Goal: Task Accomplishment & Management: Manage account settings

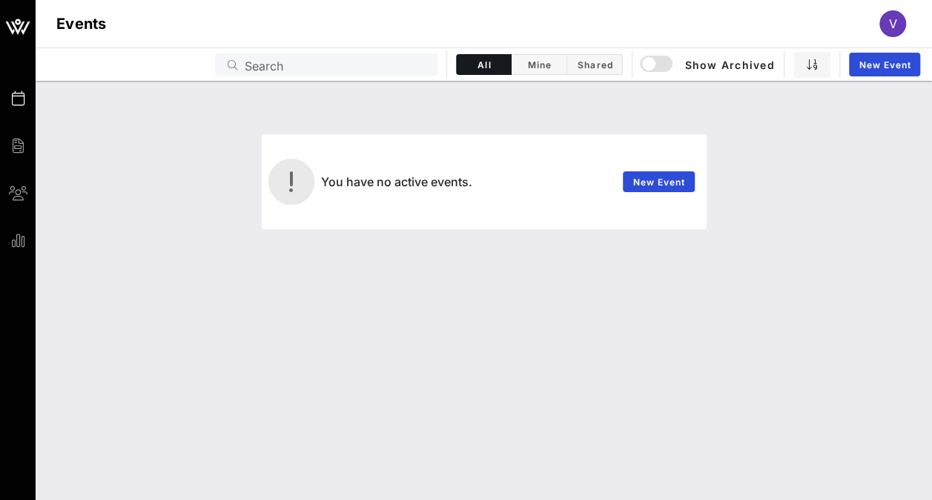
click at [886, 39] on div "Events V" at bounding box center [484, 23] width 896 height 47
click at [889, 26] on span "V" at bounding box center [893, 23] width 8 height 15
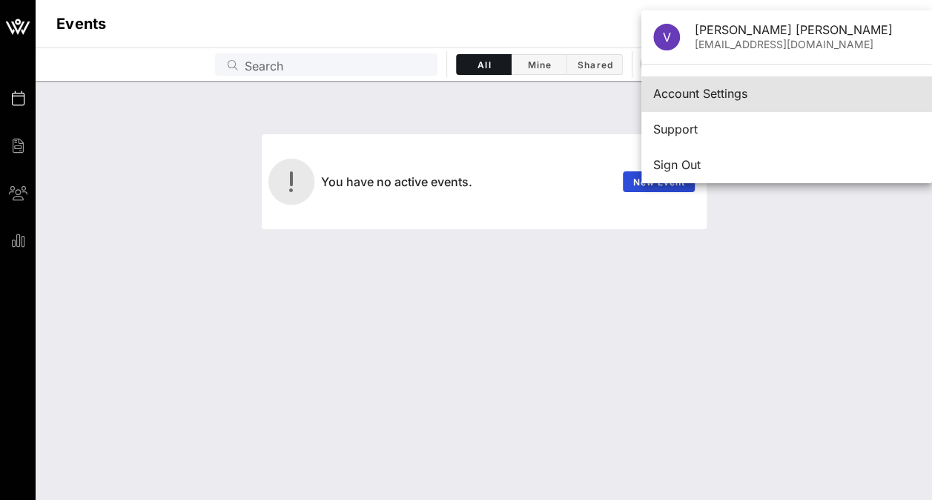
click at [703, 94] on div "Account Settings" at bounding box center [786, 94] width 267 height 14
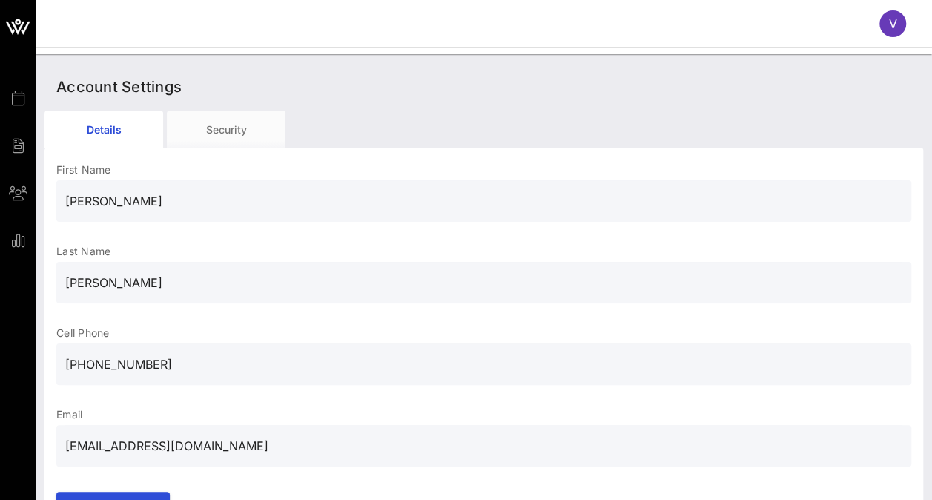
click at [897, 27] on div "V" at bounding box center [892, 23] width 27 height 27
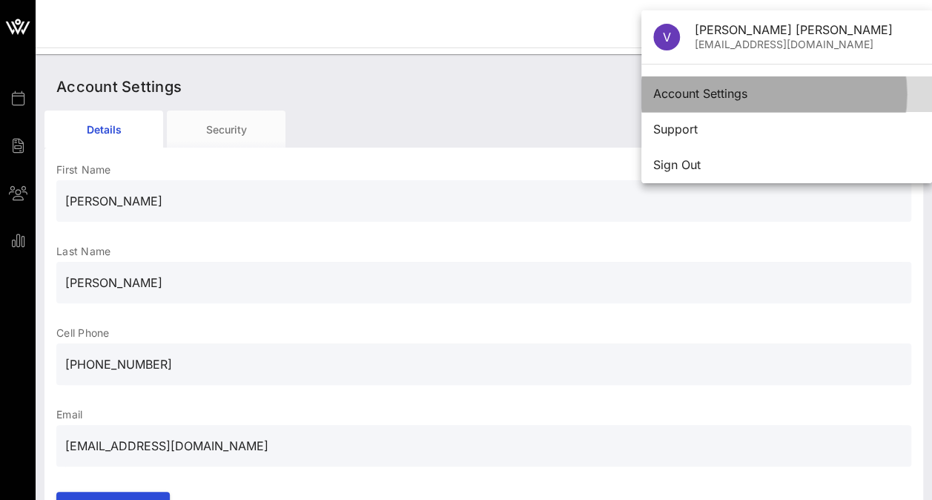
click at [716, 90] on div "Account Settings" at bounding box center [786, 94] width 267 height 14
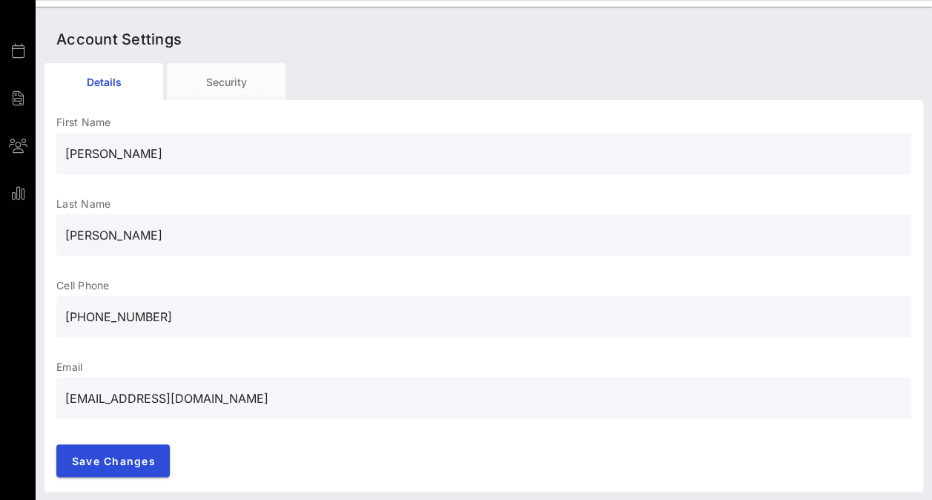
scroll to position [47, 0]
click at [125, 454] on span "Save Changes" at bounding box center [113, 460] width 84 height 13
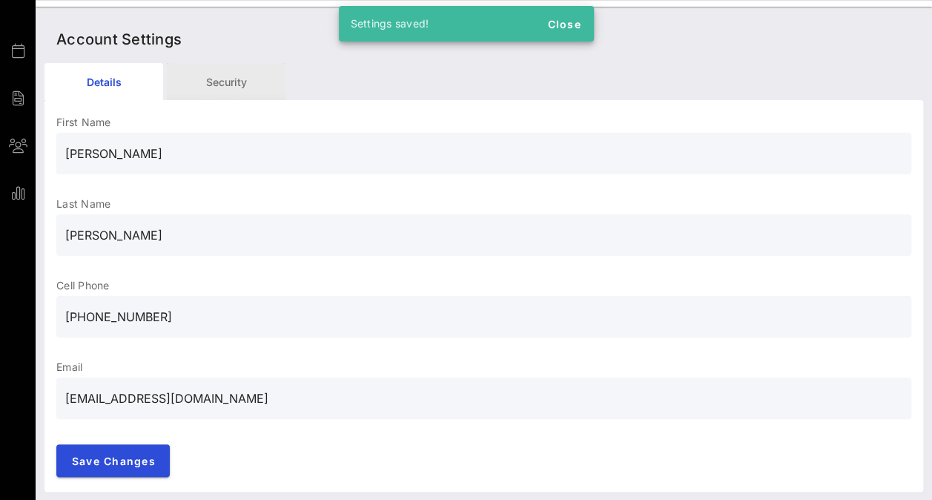
click at [259, 88] on div "Security" at bounding box center [226, 81] width 119 height 37
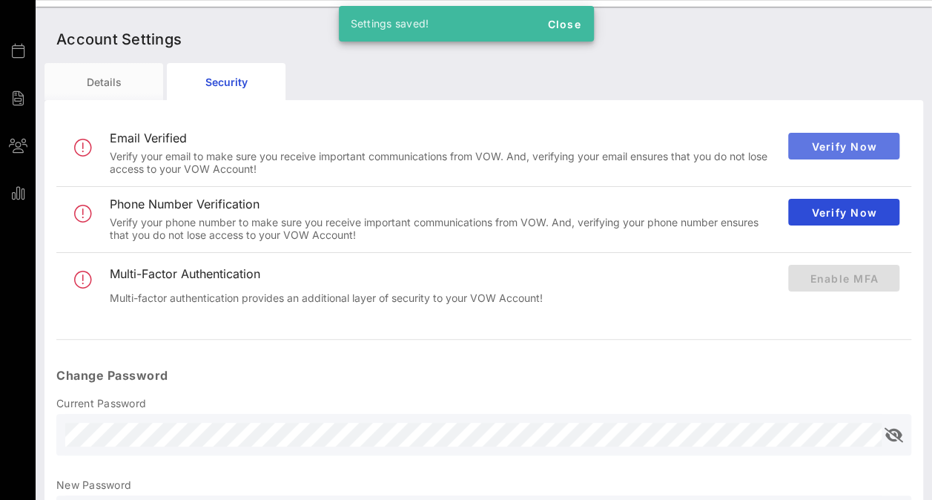
click at [809, 150] on span "Verify Now" at bounding box center [843, 146] width 87 height 13
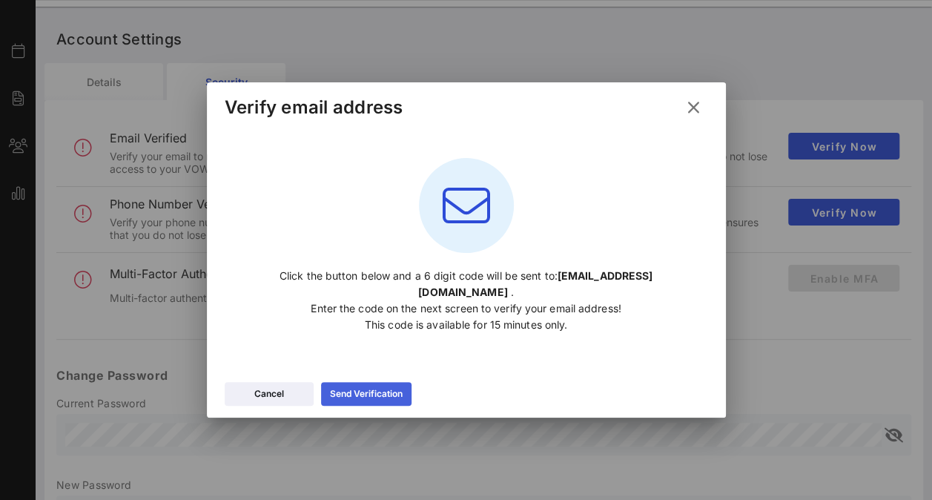
click at [366, 388] on icon at bounding box center [365, 394] width 13 height 12
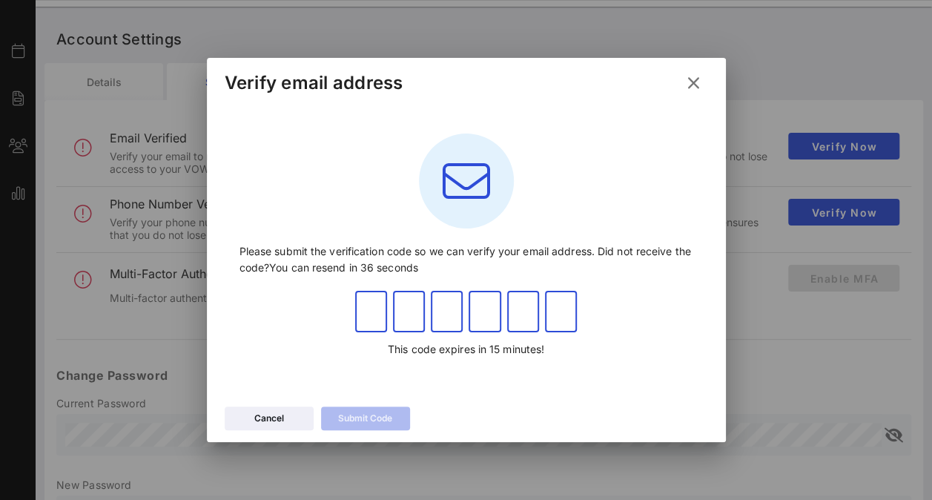
click at [377, 307] on input "text" at bounding box center [371, 311] width 32 height 24
paste input "549914"
type input "5"
type input "4"
type input "9"
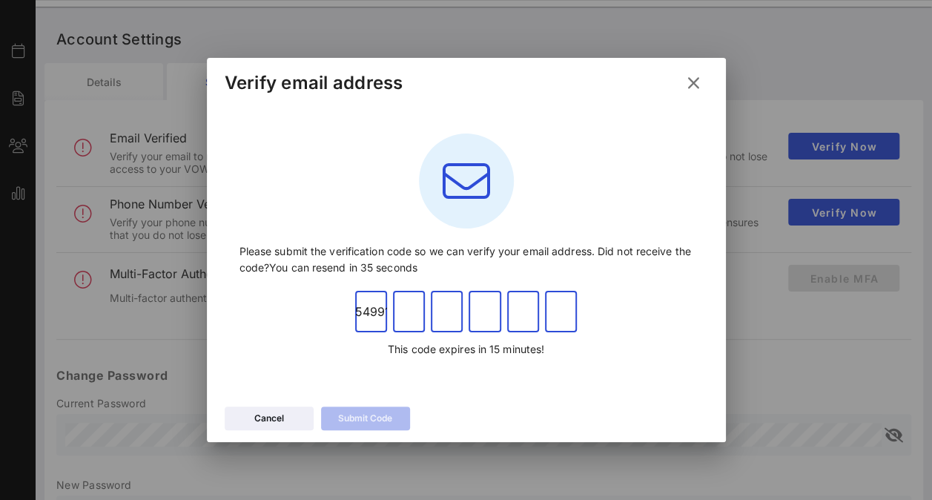
type input "9"
type input "1"
type input "4"
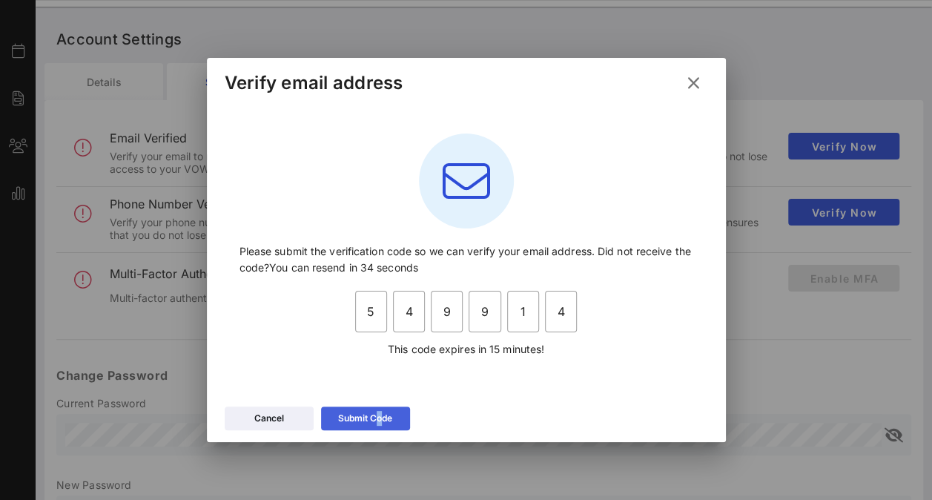
click at [383, 411] on div "Cancel Submit Code" at bounding box center [466, 420] width 519 height 43
click at [383, 411] on div "Submit Code" at bounding box center [365, 418] width 54 height 15
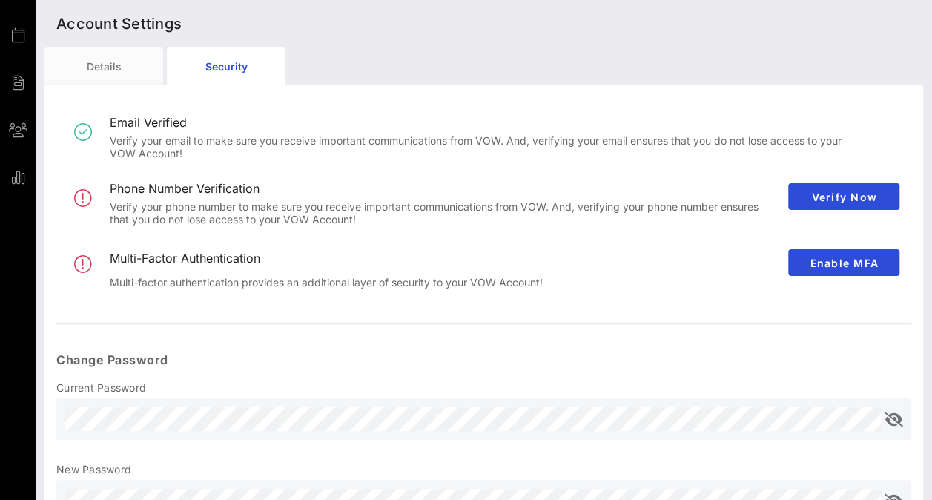
scroll to position [0, 0]
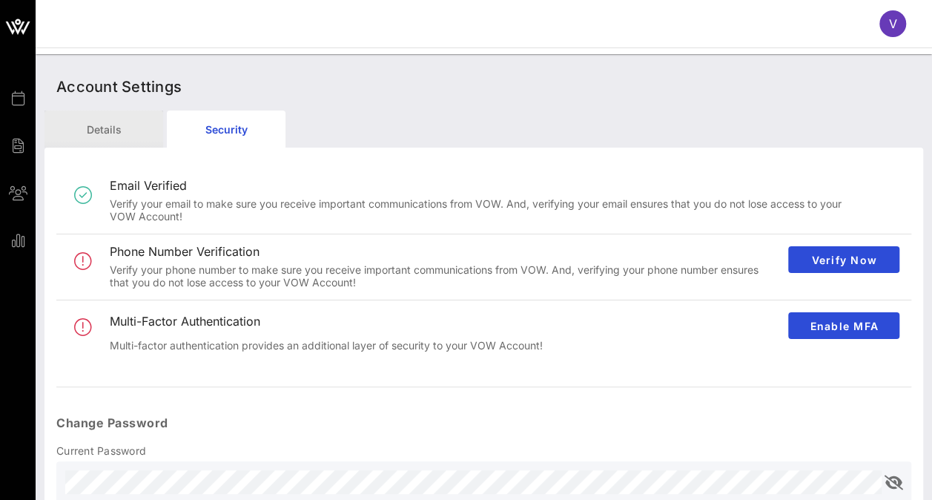
click at [109, 119] on div "Details" at bounding box center [103, 128] width 119 height 37
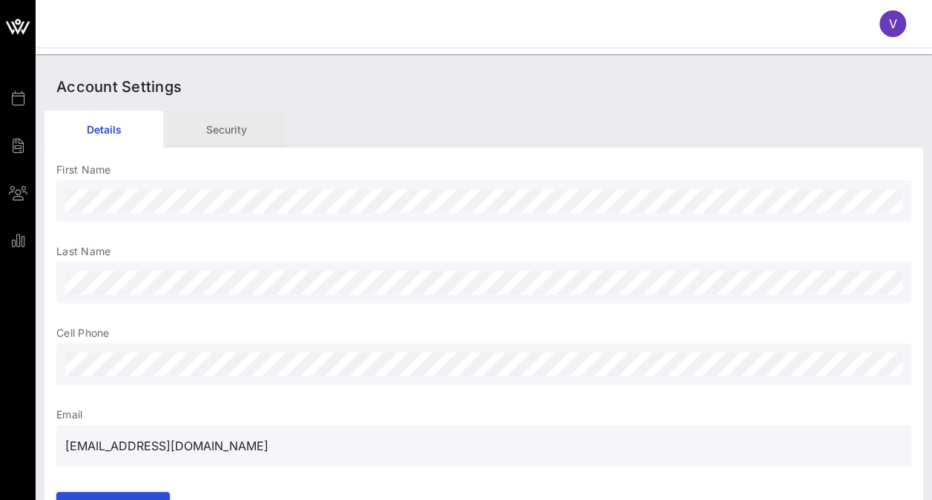
click at [202, 137] on div "Security" at bounding box center [226, 128] width 119 height 37
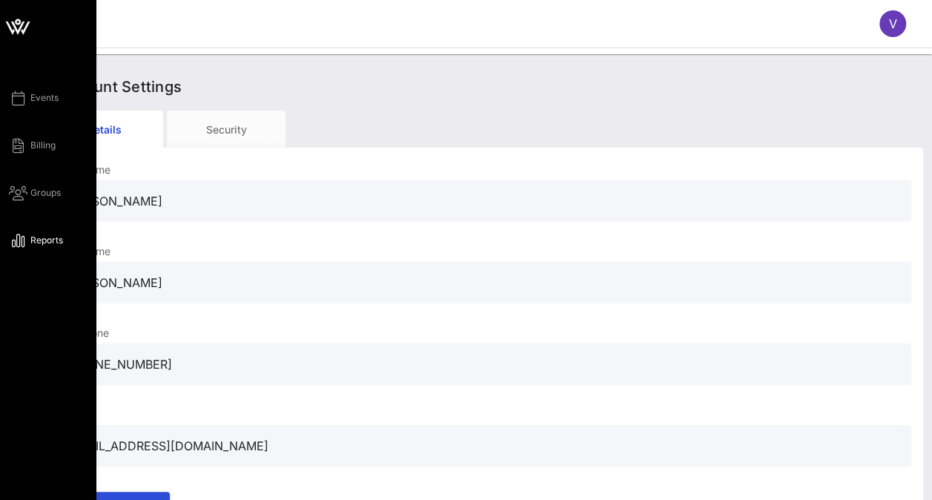
click at [31, 238] on span "Reports" at bounding box center [46, 239] width 33 height 13
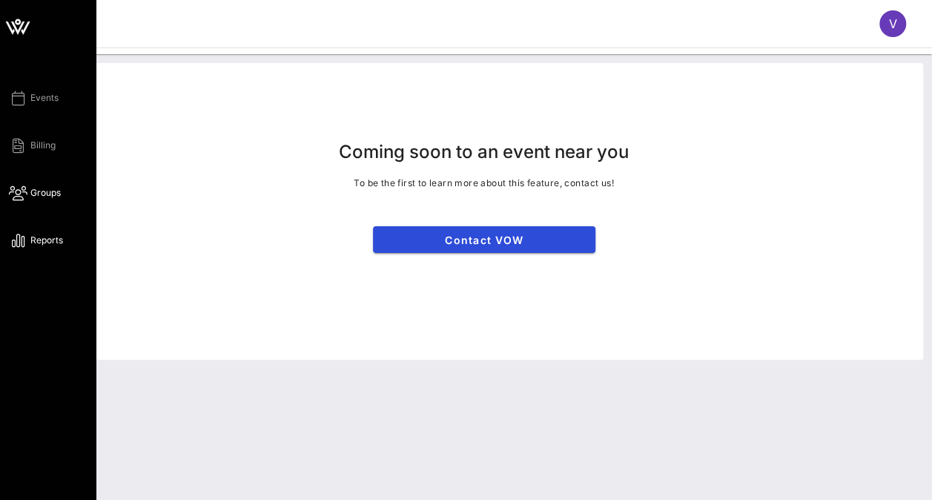
click at [47, 197] on span "Groups" at bounding box center [45, 192] width 30 height 13
click at [54, 149] on span "Billing" at bounding box center [42, 145] width 25 height 13
click at [43, 99] on span "Events" at bounding box center [44, 97] width 28 height 13
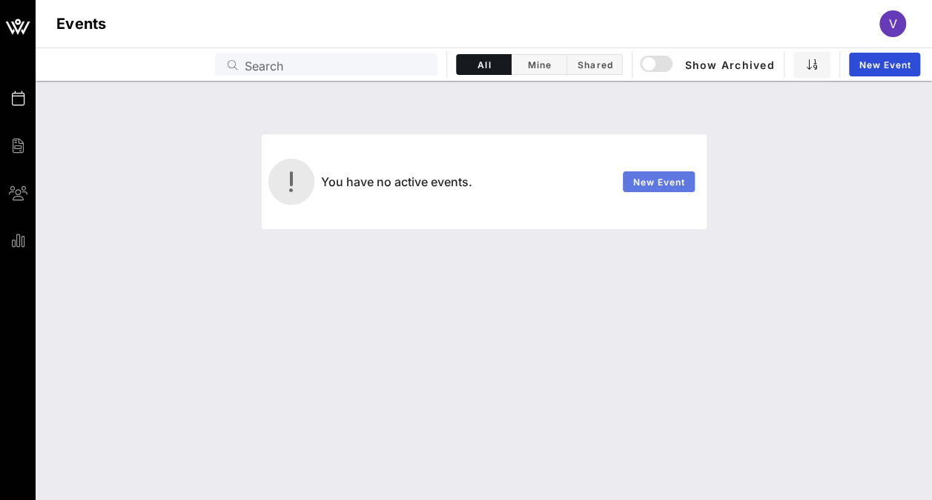
click at [652, 188] on link "New Event" at bounding box center [659, 181] width 72 height 21
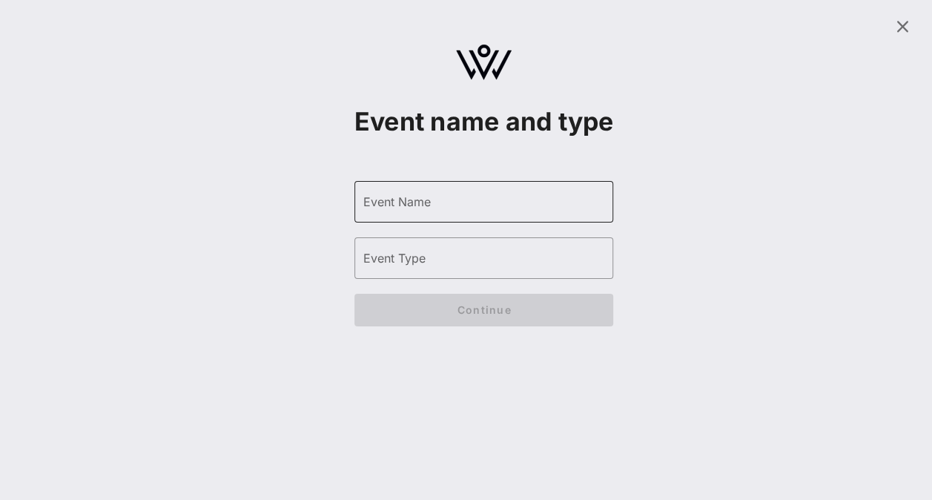
click at [448, 213] on input "Event Name" at bounding box center [484, 202] width 242 height 24
type input "4"
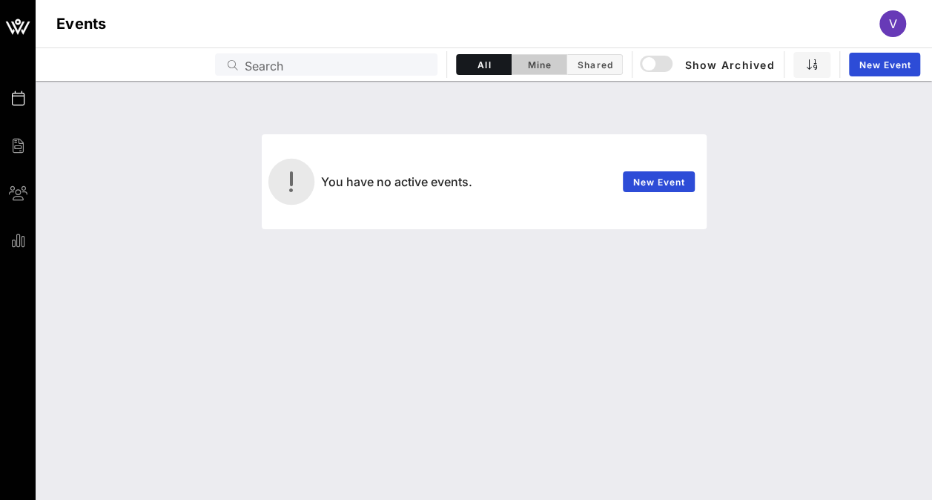
click at [541, 62] on span "Mine" at bounding box center [538, 64] width 37 height 11
click at [612, 68] on span "Shared" at bounding box center [594, 64] width 37 height 11
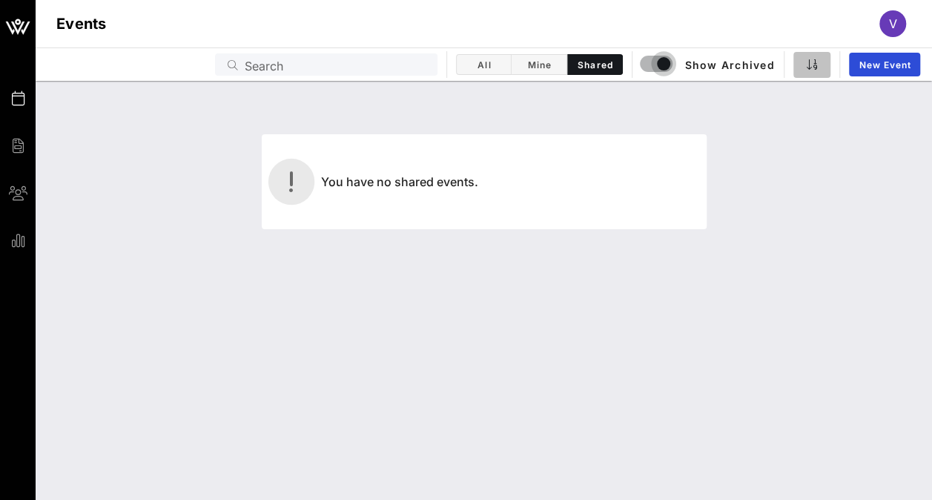
click at [815, 71] on button "button" at bounding box center [811, 65] width 37 height 26
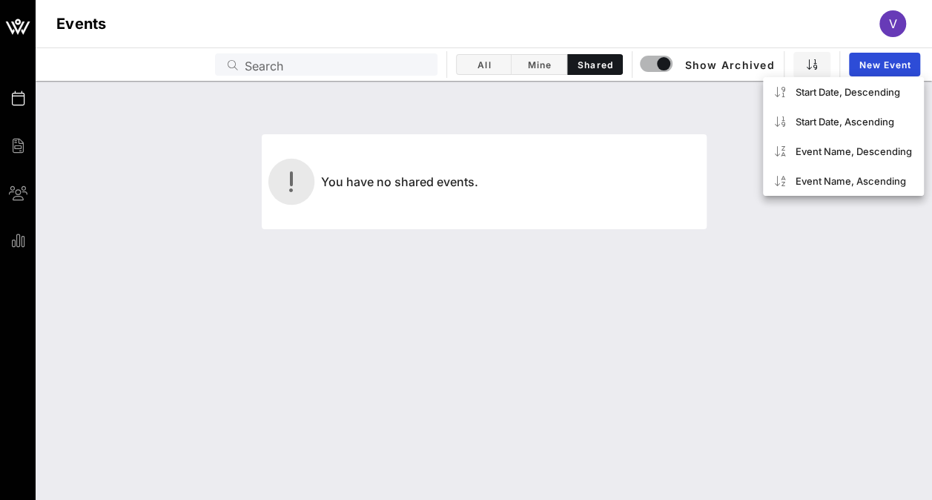
click at [901, 30] on div "V" at bounding box center [892, 23] width 27 height 27
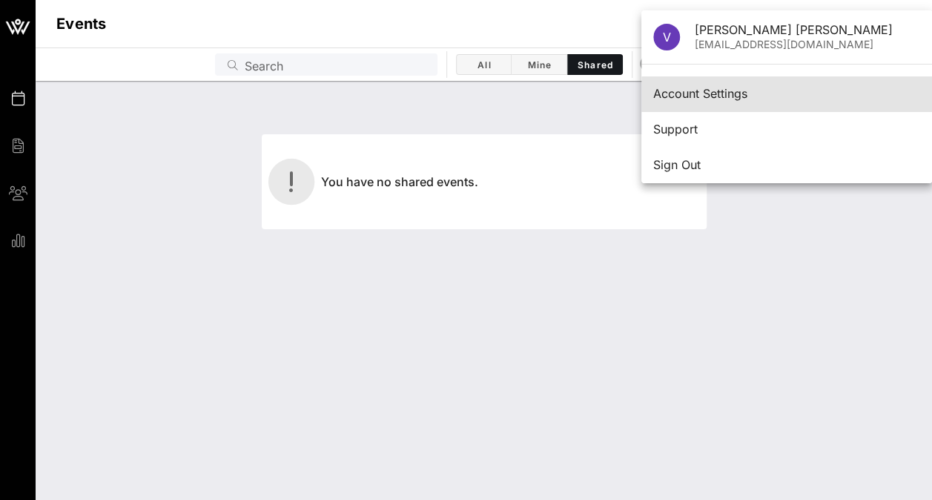
click at [692, 93] on div "Account Settings" at bounding box center [786, 94] width 267 height 14
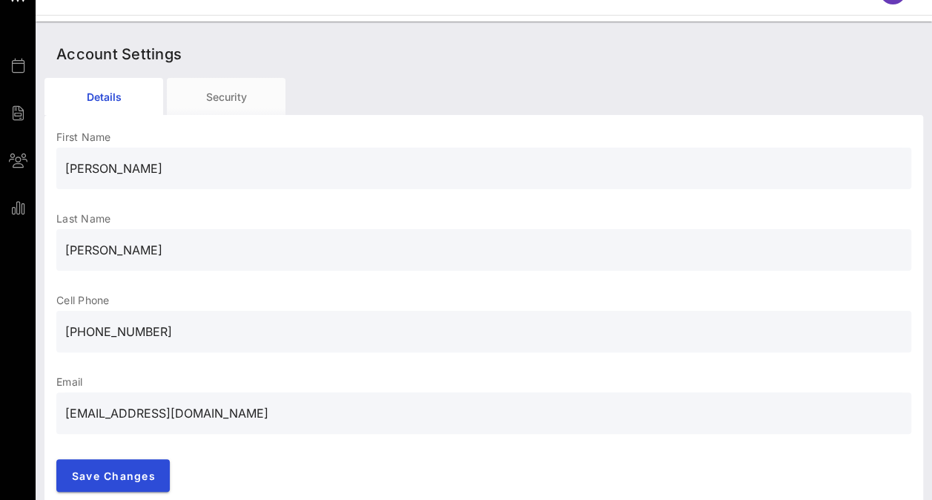
scroll to position [47, 0]
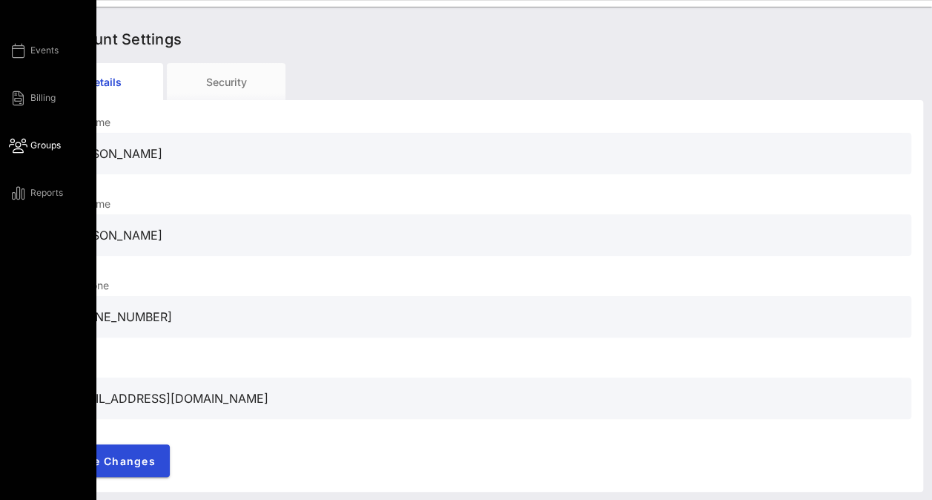
click at [25, 147] on icon at bounding box center [18, 146] width 19 height 2
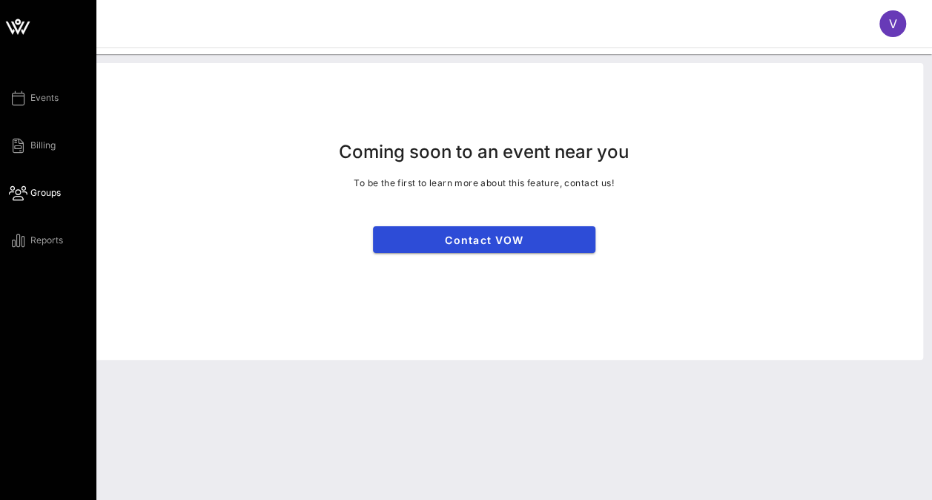
click at [32, 130] on div "Events Billing Groups Reports" at bounding box center [52, 169] width 87 height 160
click at [24, 142] on link "Billing" at bounding box center [32, 145] width 47 height 18
click at [26, 110] on div "Events Billing Groups Reports" at bounding box center [52, 169] width 87 height 160
click at [27, 97] on icon at bounding box center [18, 98] width 19 height 2
